Goal: Navigation & Orientation: Find specific page/section

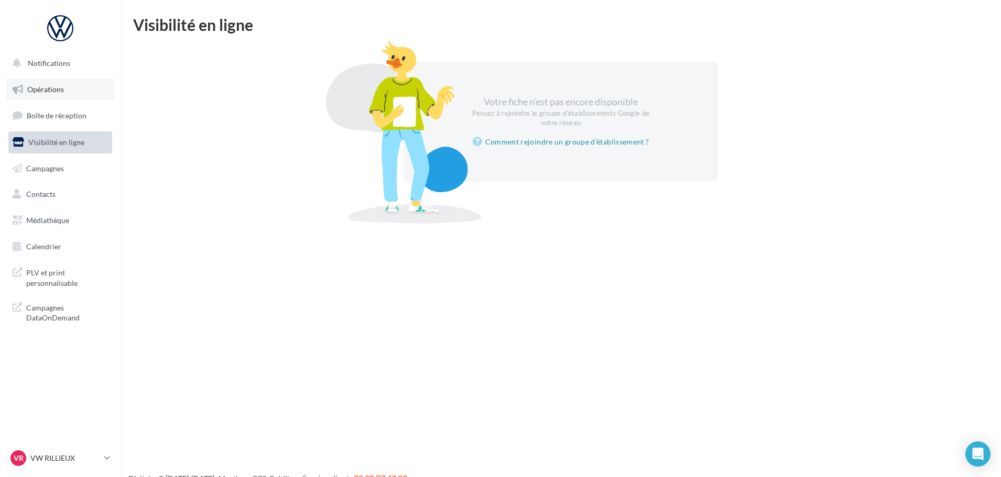
click at [64, 94] on link "Opérations" at bounding box center [60, 90] width 108 height 22
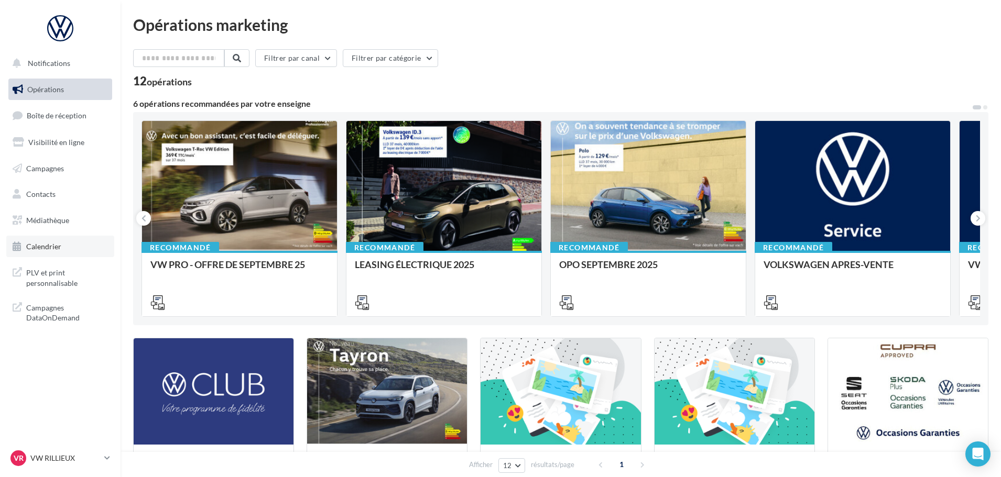
click at [54, 248] on span "Calendrier" at bounding box center [43, 246] width 35 height 9
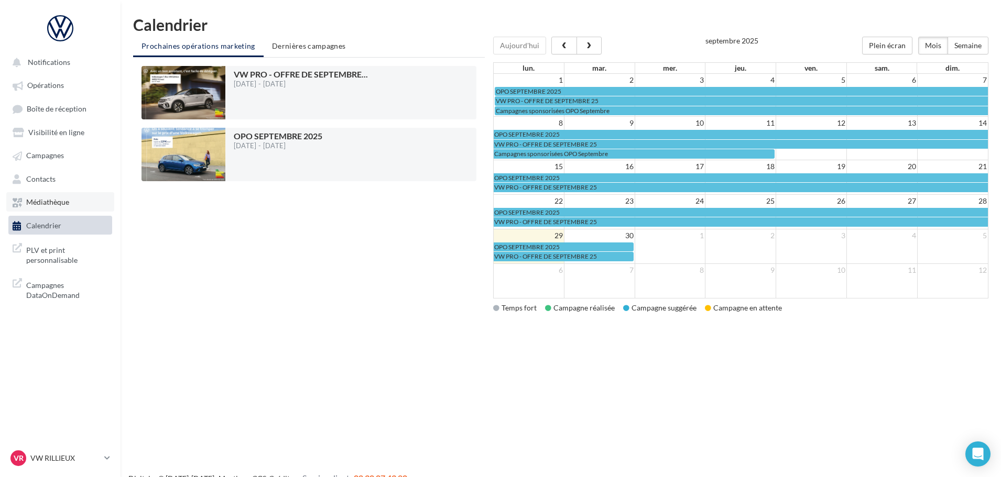
click at [76, 205] on link "Médiathèque" at bounding box center [60, 201] width 108 height 19
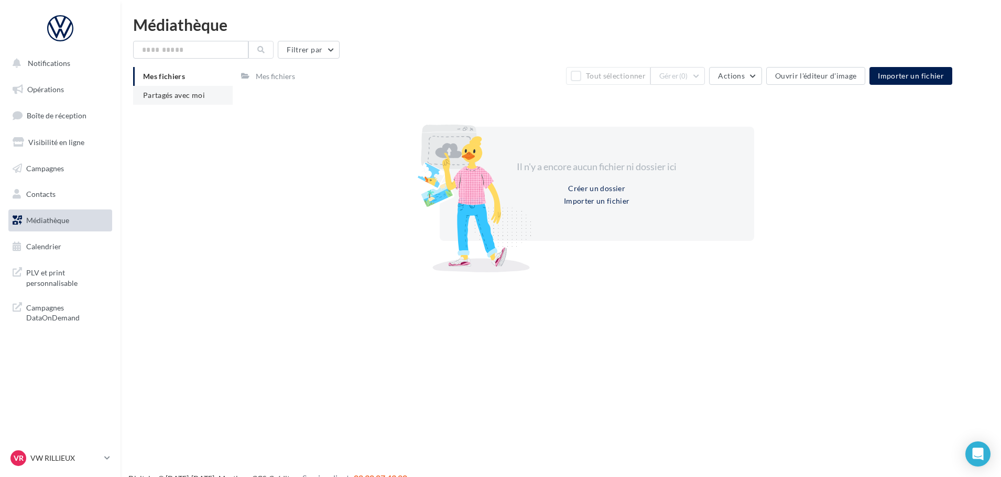
click at [208, 96] on li "Partagés avec moi" at bounding box center [183, 95] width 100 height 19
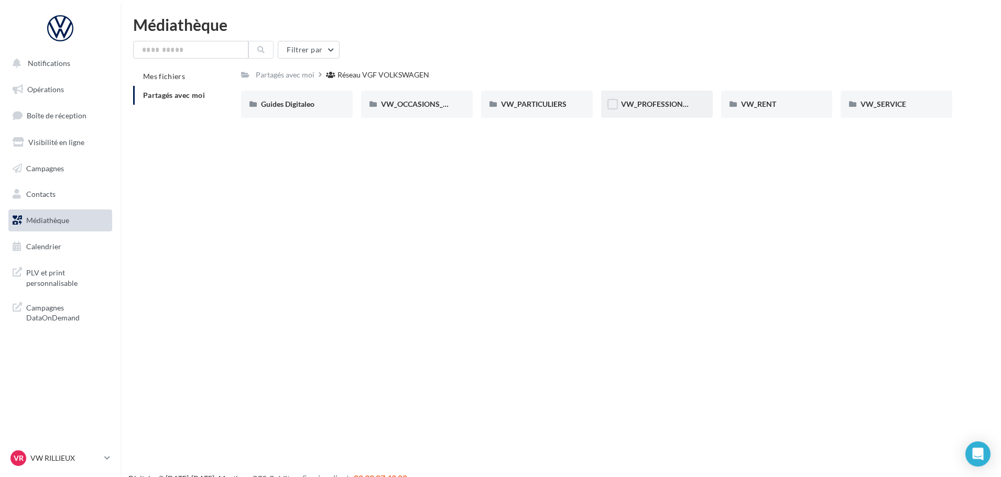
click at [698, 104] on div "VW_PROFESSIONNELS" at bounding box center [657, 104] width 112 height 27
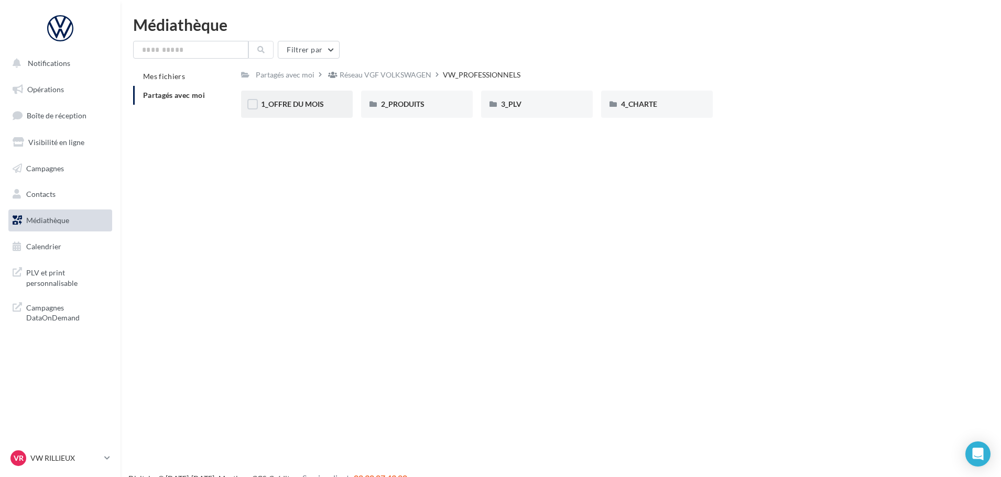
click at [298, 97] on div "1_OFFRE DU MOIS" at bounding box center [297, 104] width 112 height 27
click at [943, 116] on div "EMAILING_PRO_Sept25 EMAILING_PRO_Sept25 RS_PRO_Sept25 RS_PRO_Sept25" at bounding box center [600, 109] width 719 height 36
